Goal: Information Seeking & Learning: Find specific fact

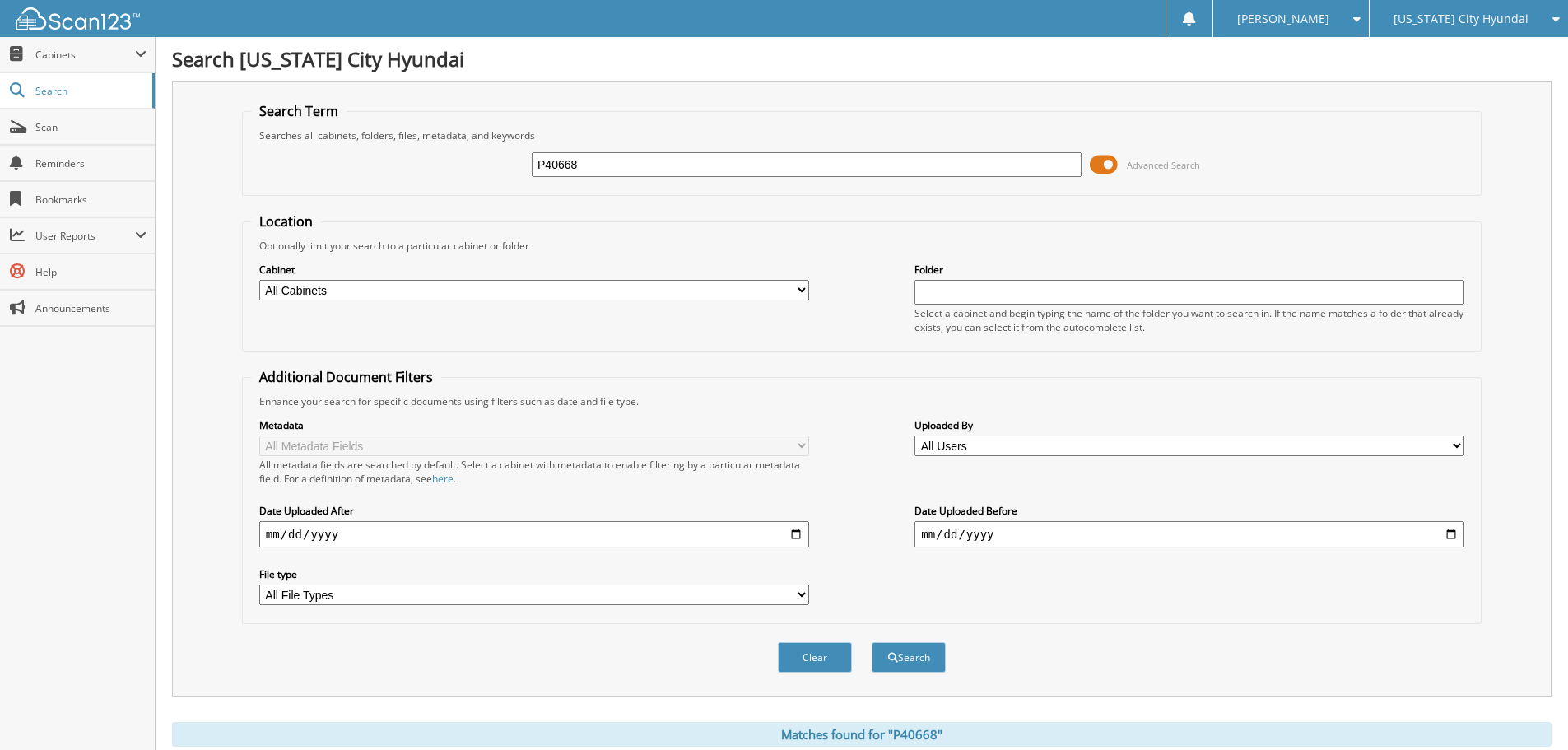
drag, startPoint x: 626, startPoint y: 158, endPoint x: 486, endPoint y: 158, distance: 140.0
click at [486, 158] on div "P40668 Advanced Search" at bounding box center [862, 165] width 1222 height 45
type input "mh2319"
click at [872, 641] on button "Search" at bounding box center [908, 657] width 74 height 31
drag, startPoint x: 616, startPoint y: 164, endPoint x: 467, endPoint y: 164, distance: 149.0
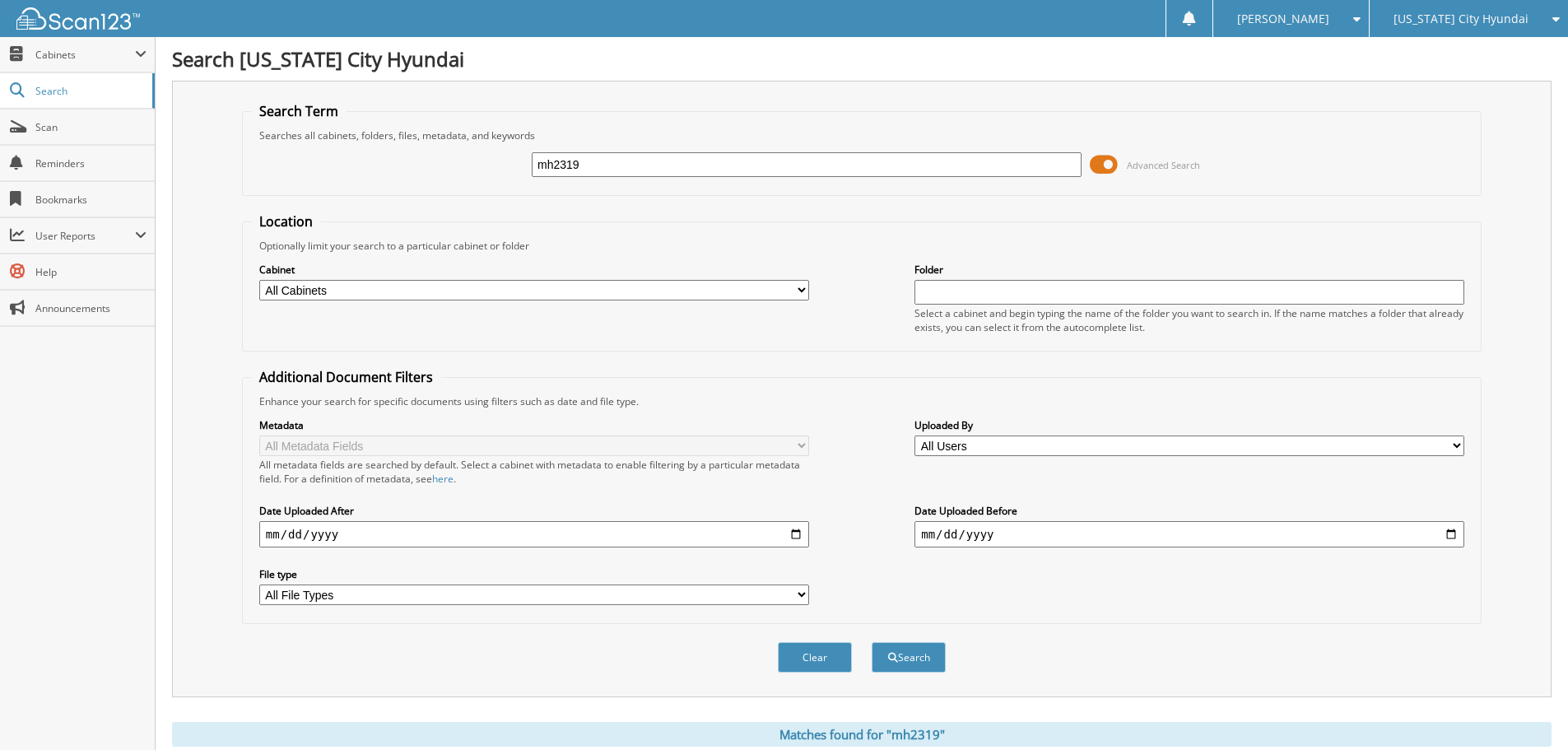
click at [467, 164] on div "mh2319 Advanced Search" at bounding box center [862, 165] width 1222 height 45
type input "MH2228"
click at [872, 641] on button "Search" at bounding box center [908, 657] width 74 height 31
drag, startPoint x: 591, startPoint y: 162, endPoint x: 484, endPoint y: 150, distance: 107.7
click at [484, 151] on div "MH2228 Advanced Search" at bounding box center [862, 165] width 1222 height 45
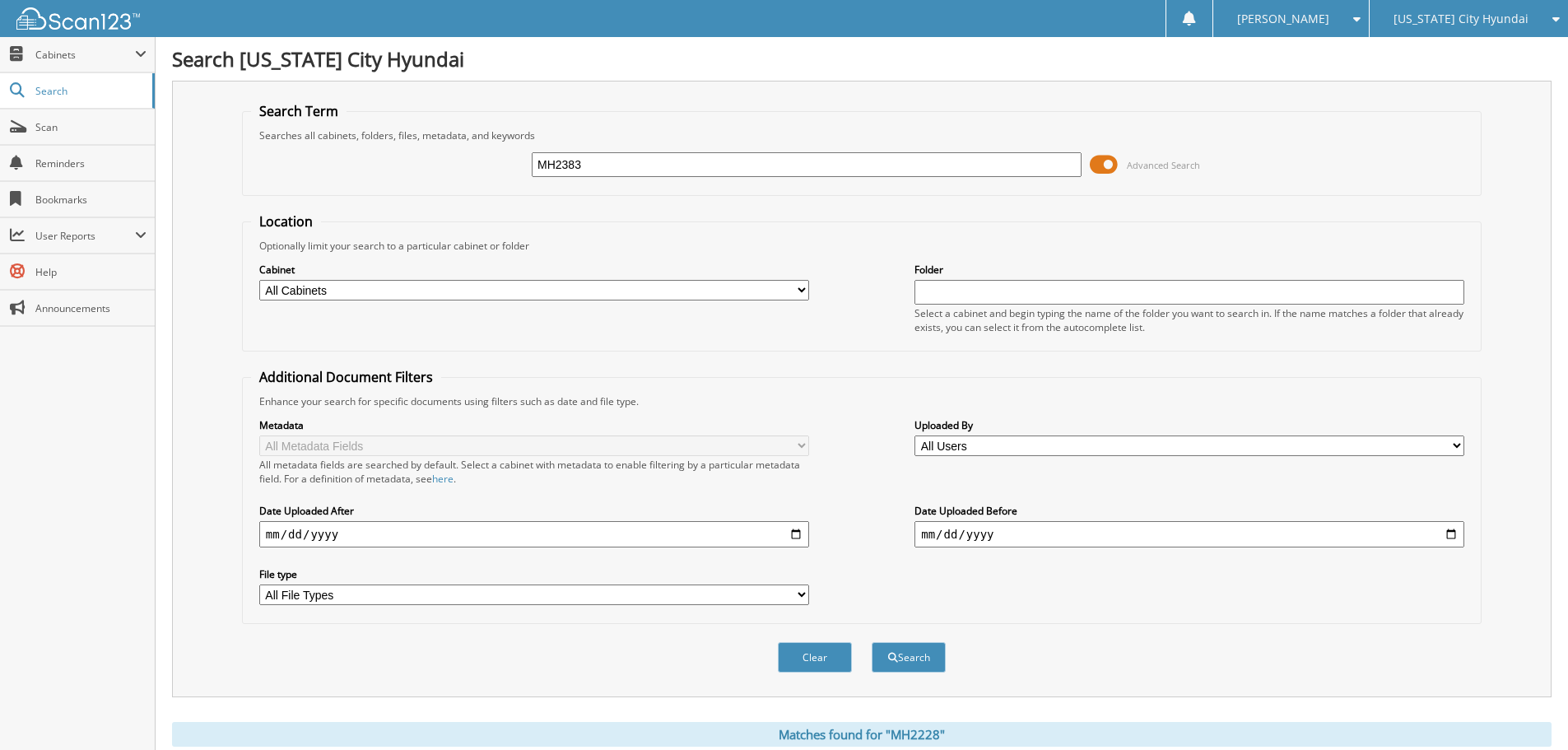
type input "MH2383"
click at [872, 641] on button "Search" at bounding box center [908, 657] width 74 height 31
drag, startPoint x: 535, startPoint y: 161, endPoint x: 514, endPoint y: 158, distance: 21.2
click at [514, 158] on div "MH2383 Advanced Search" at bounding box center [862, 165] width 1222 height 45
type input "MH2353"
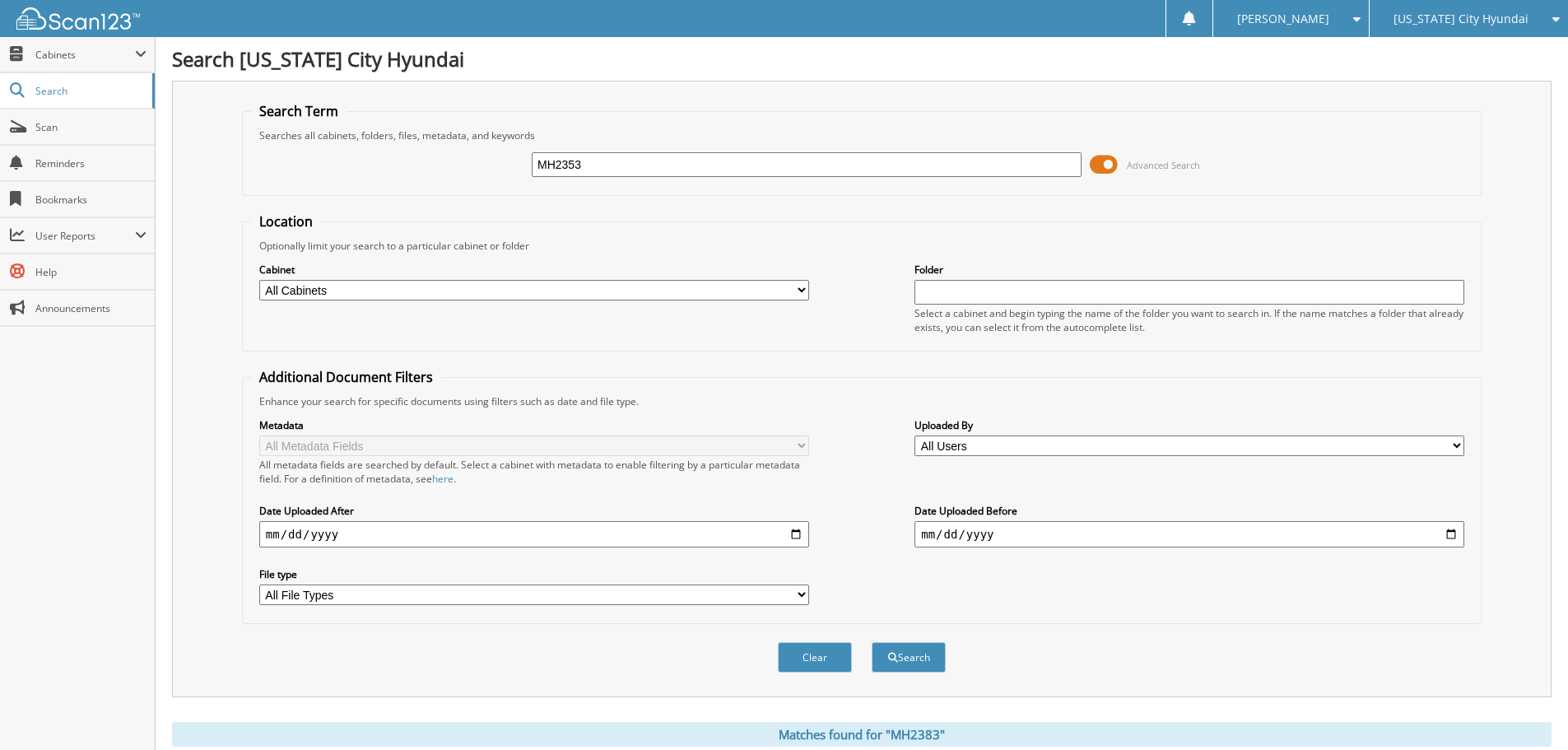
click at [872, 641] on button "Search" at bounding box center [908, 657] width 74 height 31
drag, startPoint x: 629, startPoint y: 170, endPoint x: 323, endPoint y: 141, distance: 307.4
click at [323, 141] on fieldset "Search Term Searches all cabinets, folders, files, metadata, and keywords MH235…" at bounding box center [862, 149] width 1240 height 94
type input "DMH2290A"
click at [872, 641] on button "Search" at bounding box center [908, 657] width 74 height 31
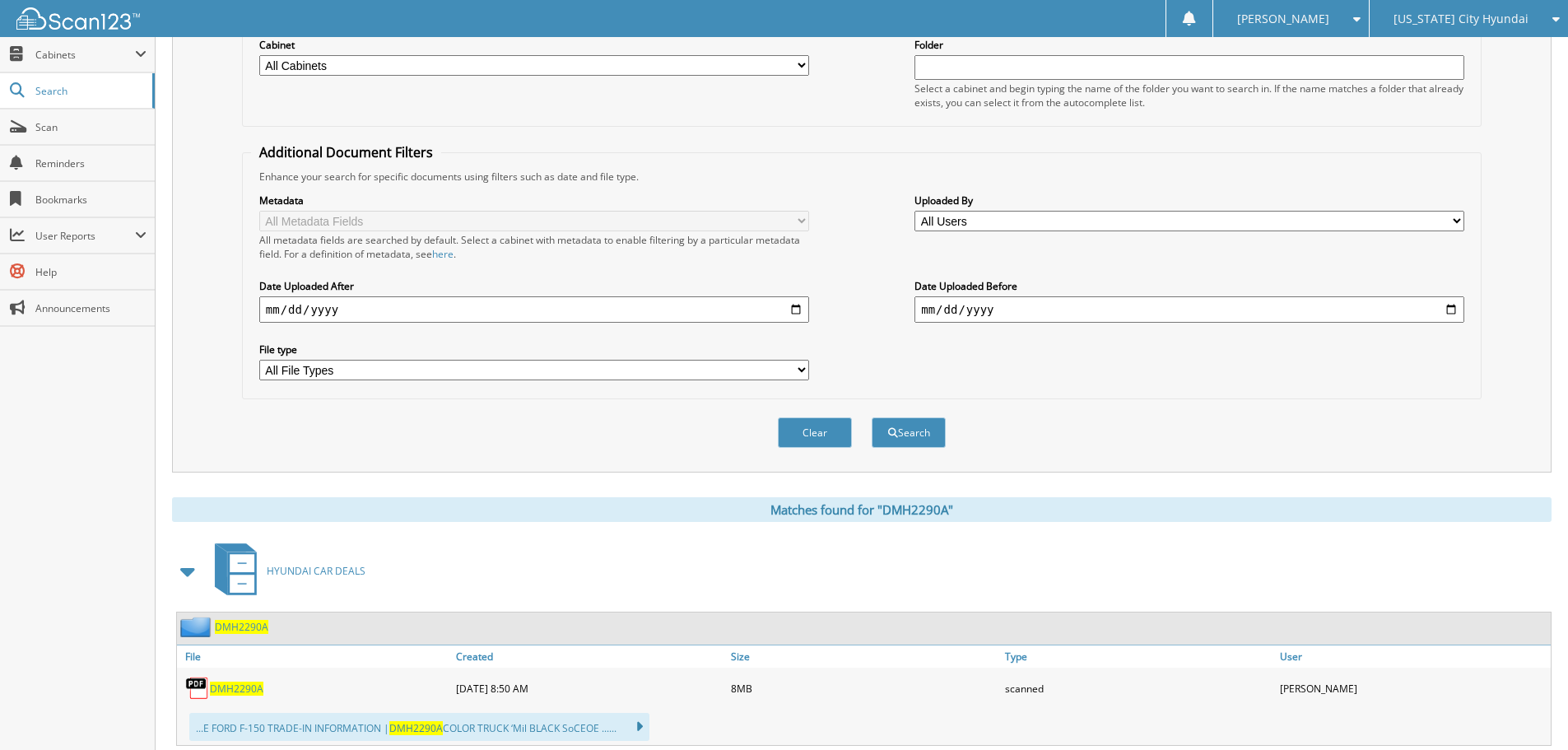
scroll to position [83, 0]
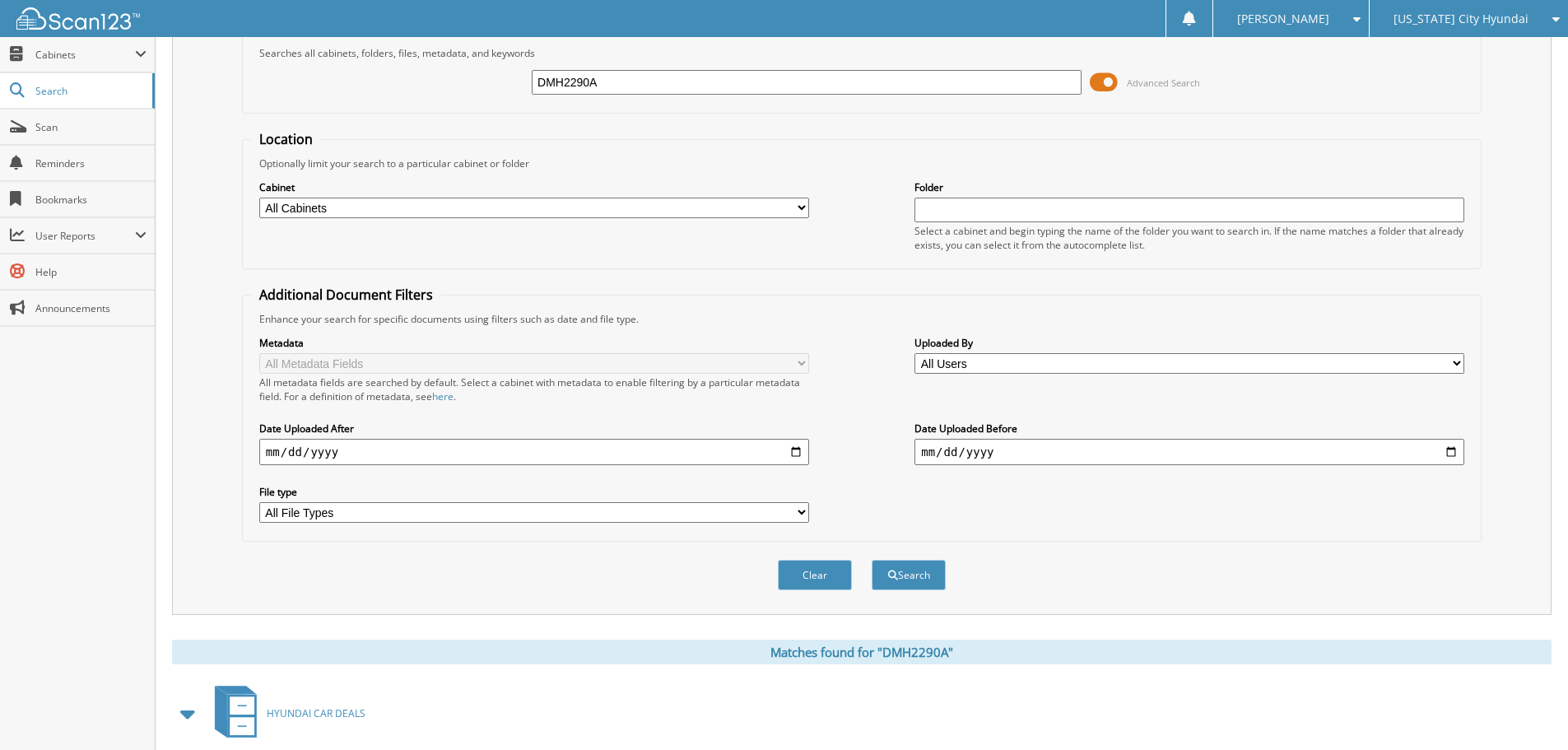
drag, startPoint x: 549, startPoint y: 92, endPoint x: 518, endPoint y: 92, distance: 31.0
click at [518, 92] on div "DMH2290A Advanced Search" at bounding box center [862, 83] width 1222 height 45
type input "P40668"
click at [872, 560] on button "Search" at bounding box center [908, 575] width 74 height 31
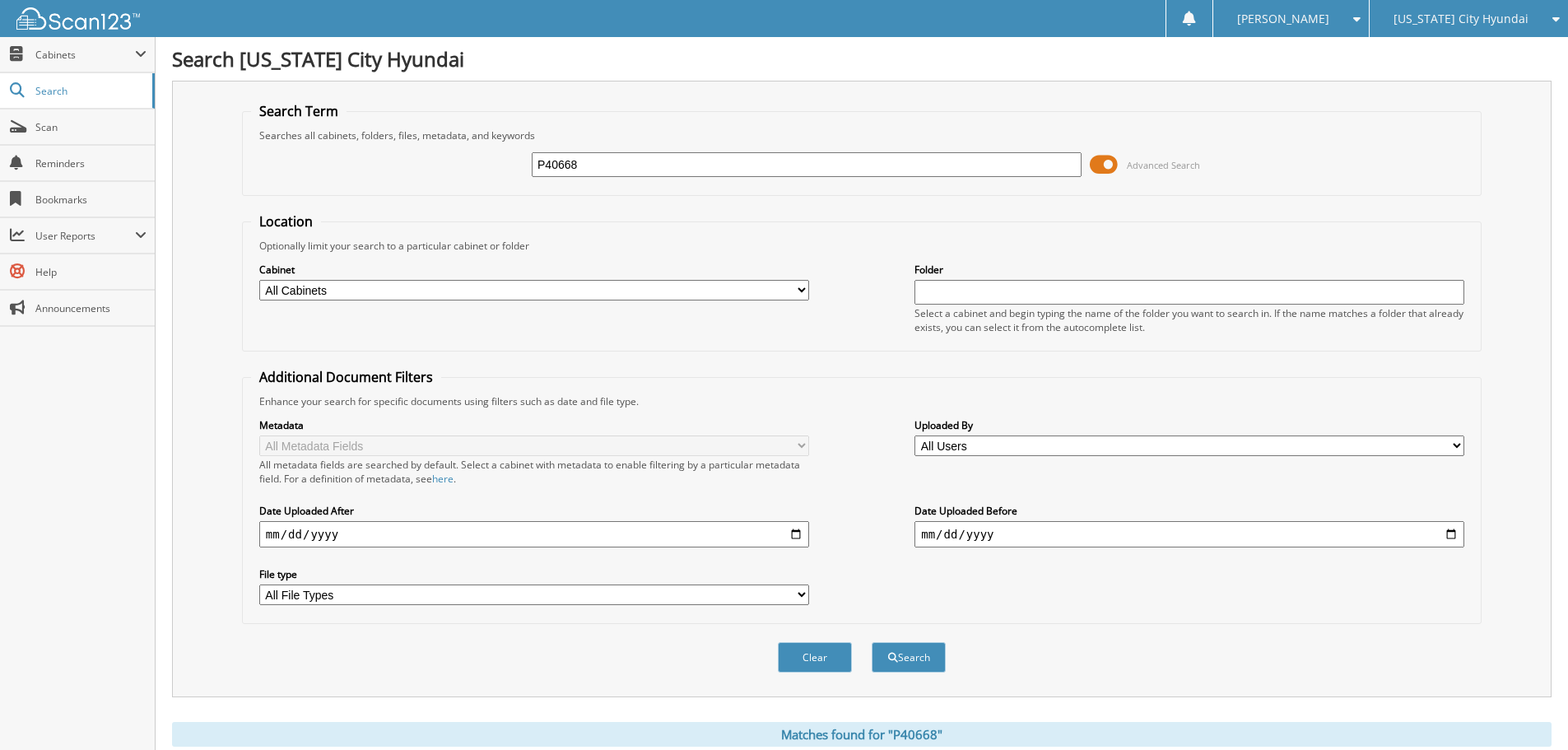
drag, startPoint x: 601, startPoint y: 167, endPoint x: 474, endPoint y: 166, distance: 127.0
click at [474, 166] on div "P40668 Advanced Search" at bounding box center [862, 165] width 1222 height 45
type input "MH2347A"
click at [872, 641] on button "Search" at bounding box center [908, 657] width 74 height 31
drag, startPoint x: 606, startPoint y: 164, endPoint x: 483, endPoint y: 165, distance: 123.0
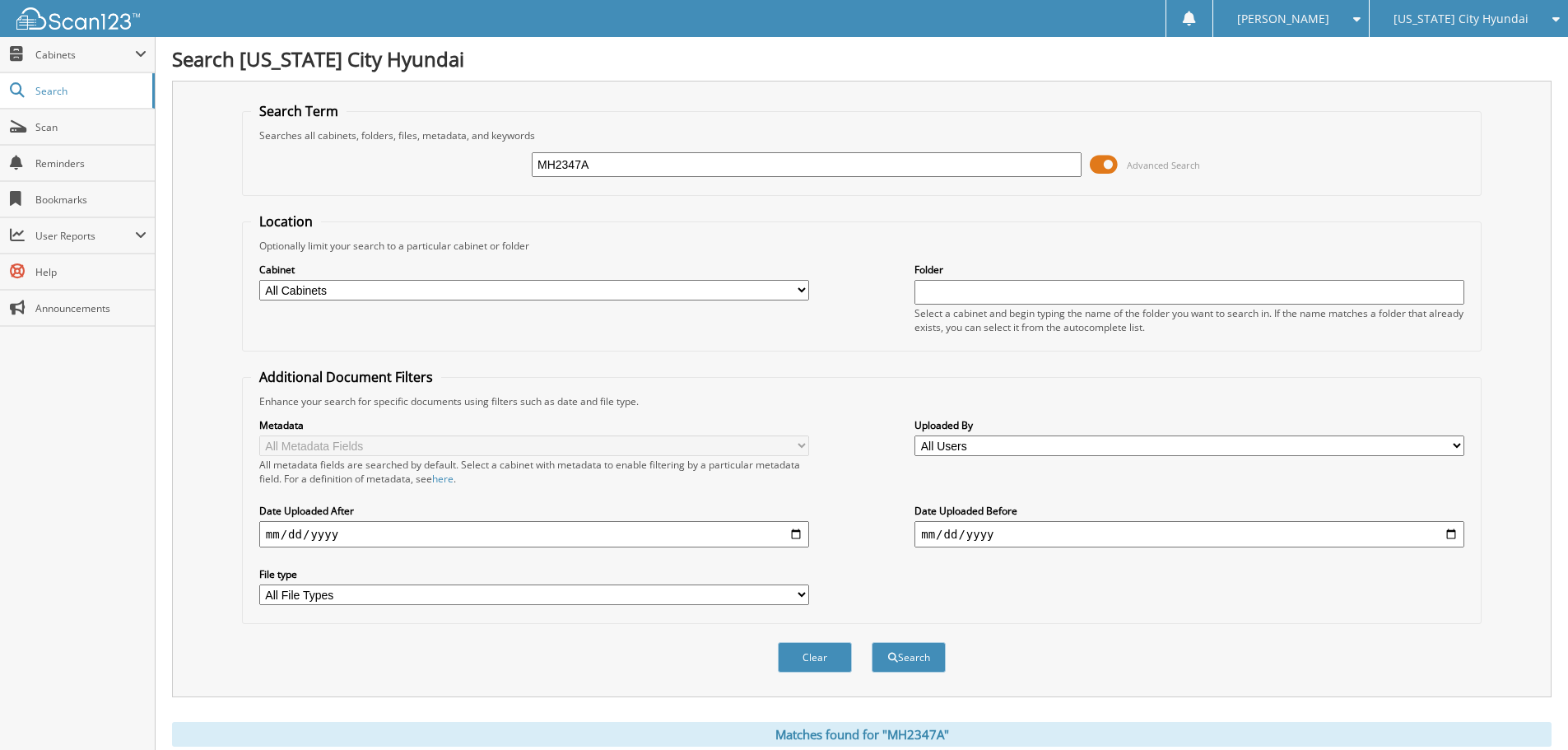
click at [483, 165] on div "MH2347A Advanced Search" at bounding box center [862, 165] width 1222 height 45
type input "P40689A"
click at [872, 641] on button "Search" at bounding box center [908, 657] width 74 height 31
drag, startPoint x: 619, startPoint y: 166, endPoint x: 496, endPoint y: 165, distance: 123.0
click at [496, 166] on div "P40689A Advanced Search" at bounding box center [862, 165] width 1222 height 45
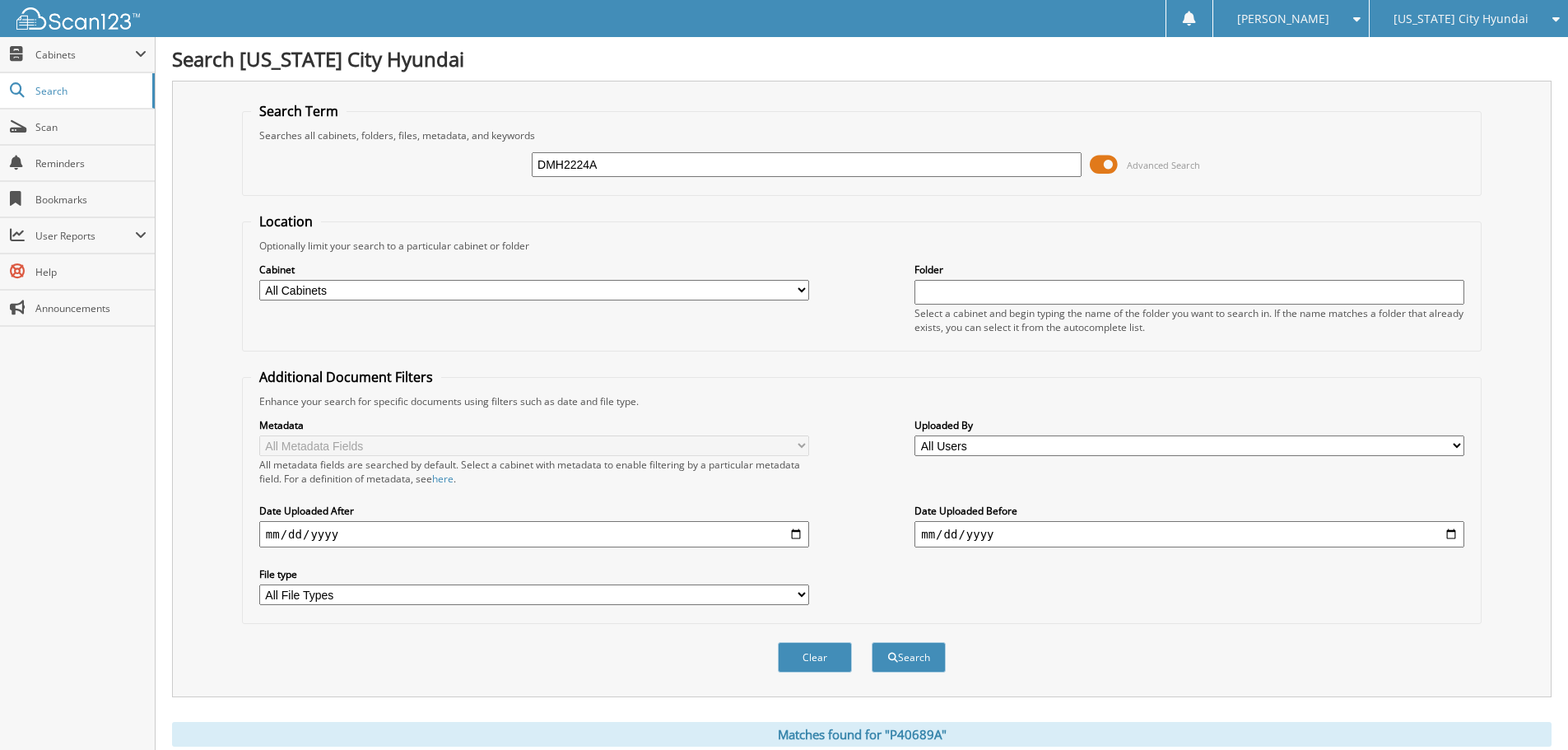
type input "DMH2224A"
click at [872, 641] on button "Search" at bounding box center [908, 657] width 74 height 31
drag, startPoint x: 629, startPoint y: 169, endPoint x: 441, endPoint y: 132, distance: 191.6
click at [441, 132] on fieldset "Search Term Searches all cabinets, folders, files, metadata, and keywords DMH22…" at bounding box center [862, 149] width 1240 height 94
type input "P40680"
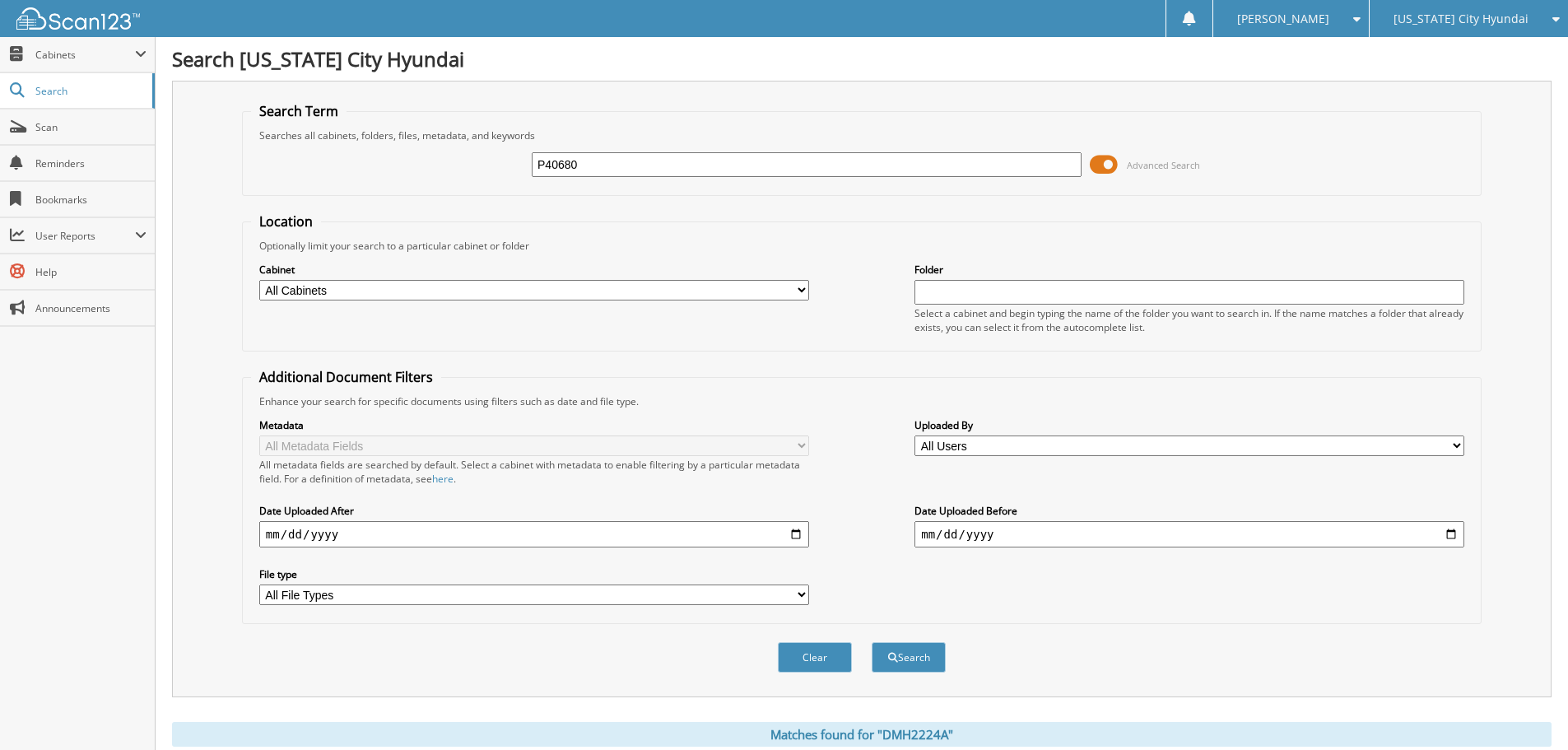
click at [872, 641] on button "Search" at bounding box center [908, 657] width 74 height 31
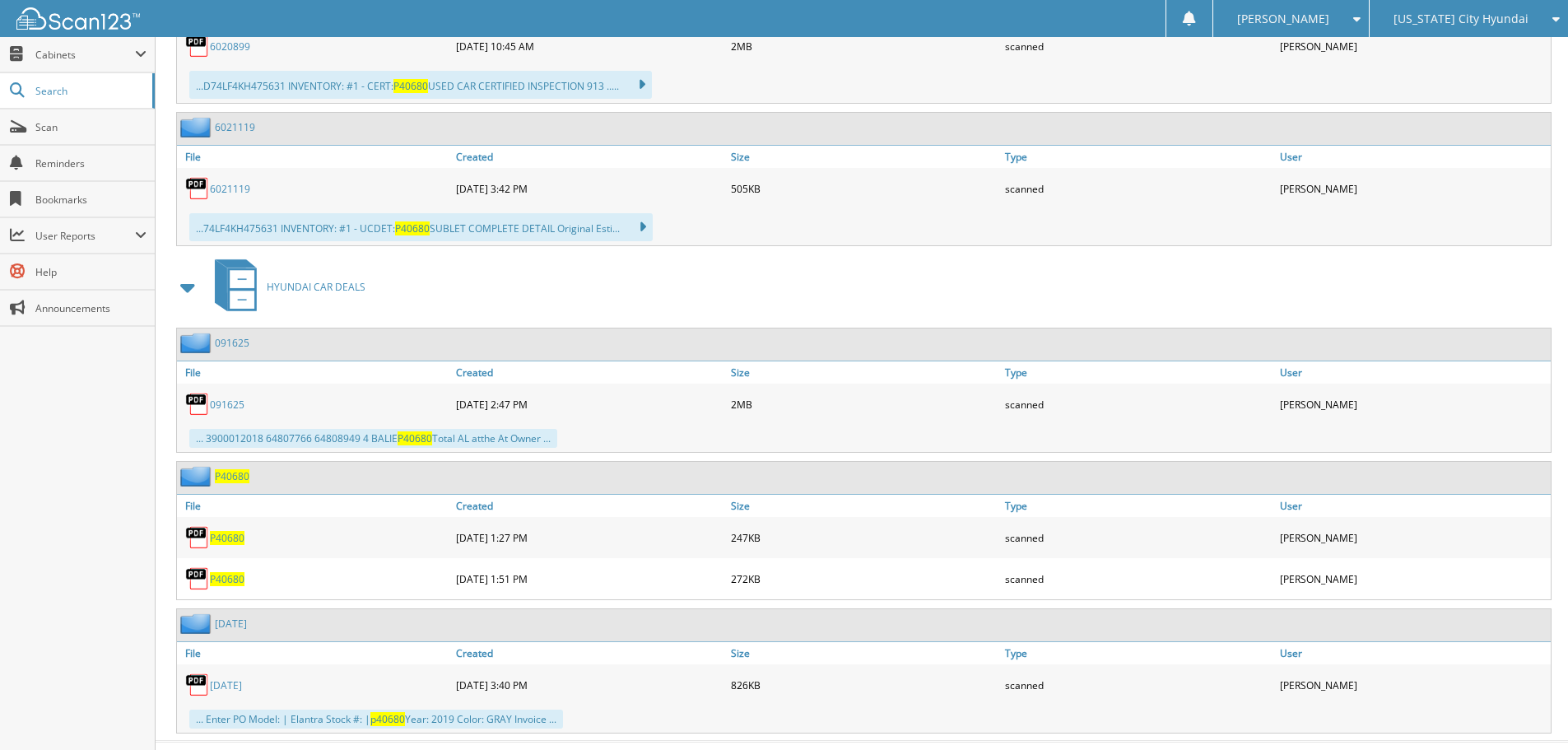
scroll to position [900, 0]
